Goal: Information Seeking & Learning: Learn about a topic

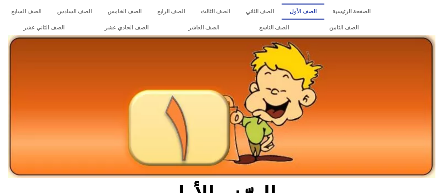
scroll to position [169, 0]
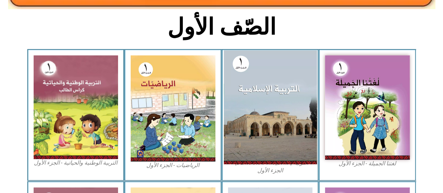
click at [291, 107] on img at bounding box center [269, 107] width 93 height 114
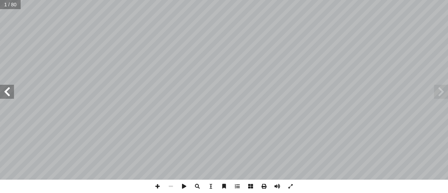
click at [13, 93] on span at bounding box center [7, 92] width 14 height 14
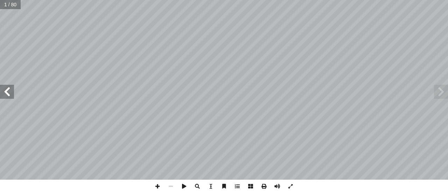
click at [13, 93] on span at bounding box center [7, 92] width 14 height 14
click at [8, 97] on span at bounding box center [7, 92] width 14 height 14
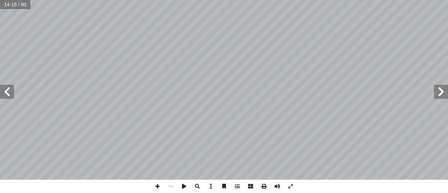
click at [437, 96] on span at bounding box center [441, 92] width 14 height 14
